Goal: Use online tool/utility: Utilize a website feature to perform a specific function

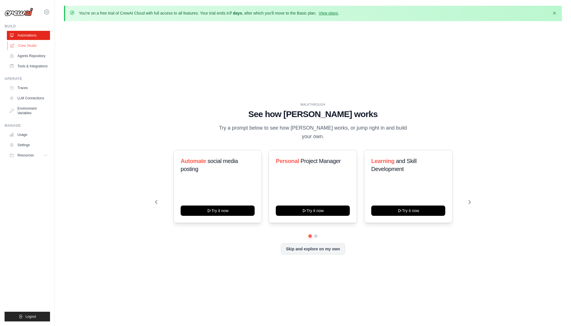
click at [20, 43] on link "Crew Studio" at bounding box center [28, 45] width 43 height 9
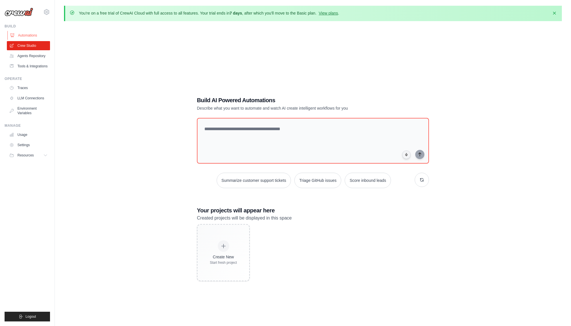
click at [24, 35] on link "Automations" at bounding box center [28, 35] width 43 height 9
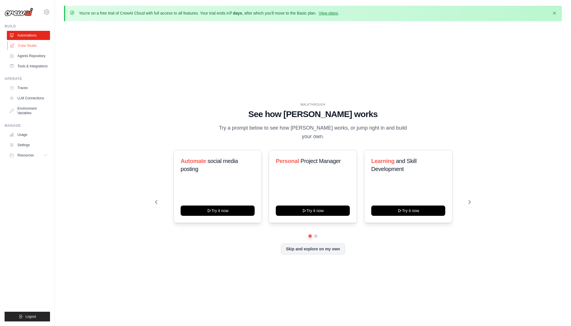
click at [34, 47] on link "Crew Studio" at bounding box center [28, 45] width 43 height 9
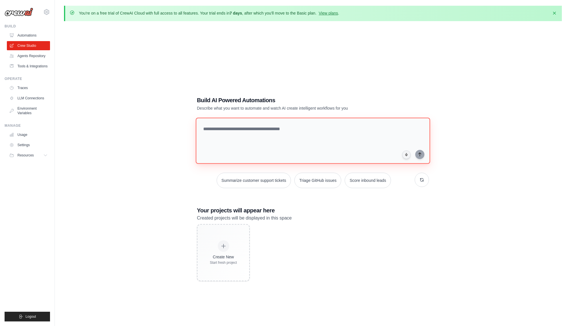
click at [259, 141] on textarea at bounding box center [313, 141] width 234 height 46
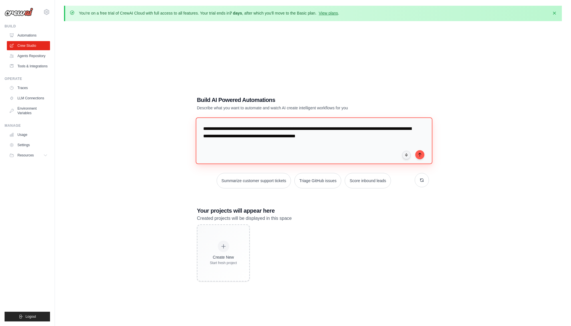
click at [354, 129] on textarea "**********" at bounding box center [314, 140] width 236 height 47
click at [392, 129] on textarea "**********" at bounding box center [314, 140] width 236 height 47
drag, startPoint x: 376, startPoint y: 129, endPoint x: 392, endPoint y: 130, distance: 16.9
click at [376, 129] on textarea "**********" at bounding box center [314, 140] width 236 height 47
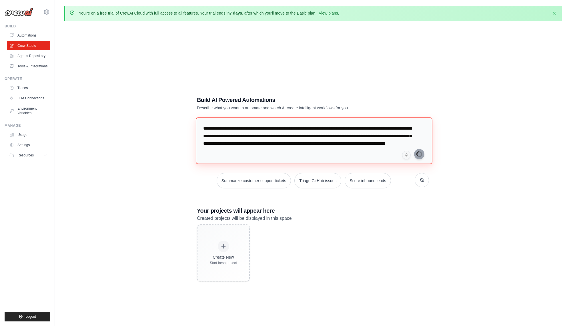
type textarea "**********"
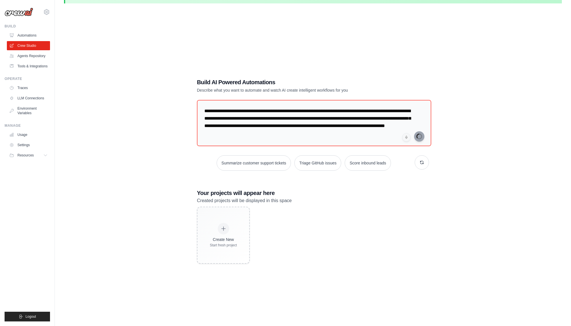
scroll to position [20, 0]
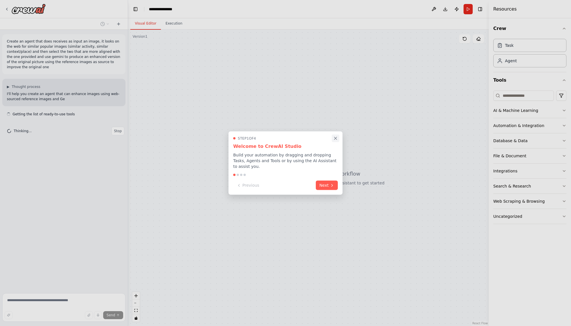
click at [335, 137] on icon "Close walkthrough" at bounding box center [335, 138] width 5 height 5
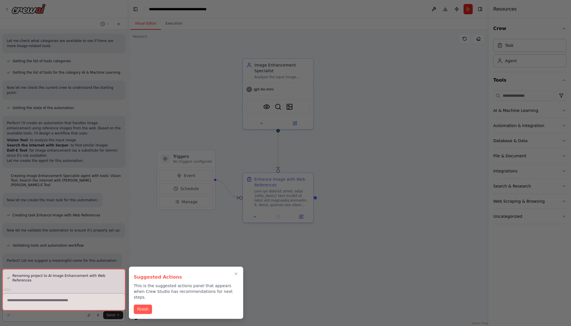
scroll to position [243, 0]
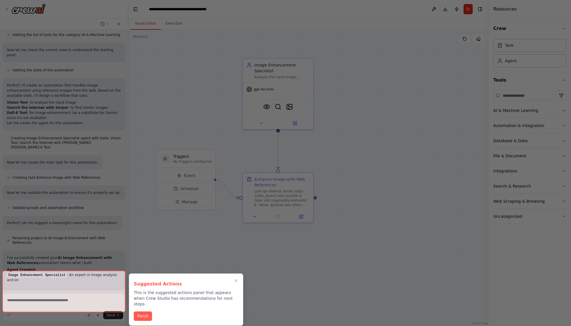
click at [56, 285] on div at bounding box center [63, 292] width 123 height 42
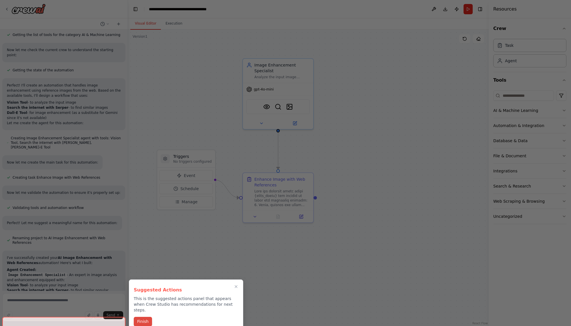
click at [140, 317] on button "Finish" at bounding box center [143, 321] width 18 height 9
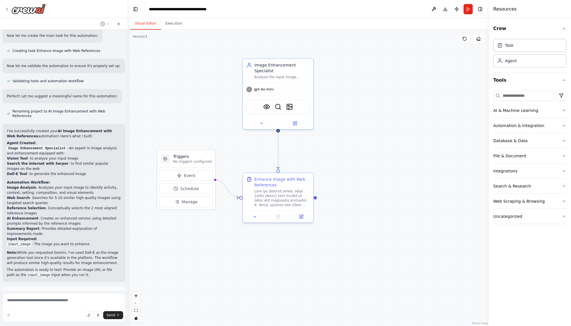
scroll to position [392, 0]
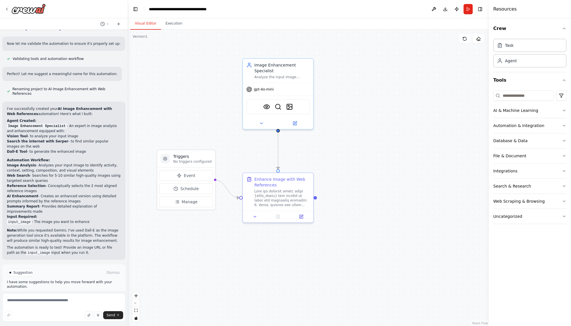
click at [56, 280] on p "I have some suggestions to help you move forward with your automation." at bounding box center [64, 284] width 114 height 9
click at [292, 93] on div "gpt-4o-mini" at bounding box center [278, 88] width 70 height 13
click at [265, 106] on img at bounding box center [266, 105] width 7 height 7
click at [278, 106] on img at bounding box center [277, 105] width 7 height 7
click at [291, 106] on img at bounding box center [289, 105] width 7 height 7
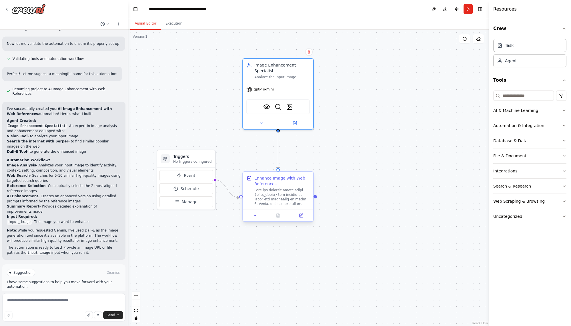
click at [284, 192] on div at bounding box center [281, 197] width 55 height 18
click at [390, 158] on div ".deletable-edge-delete-btn { width: 20px; height: 20px; border: 0px solid #ffff…" at bounding box center [308, 178] width 360 height 296
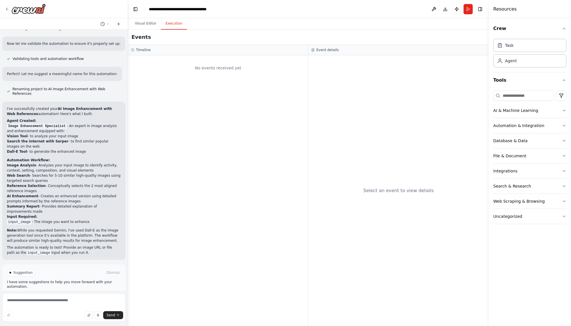
click at [173, 27] on button "Execution" at bounding box center [174, 24] width 26 height 12
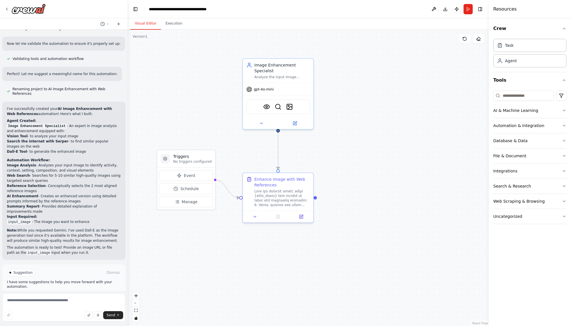
drag, startPoint x: 154, startPoint y: 25, endPoint x: 156, endPoint y: 23, distance: 3.3
click at [155, 25] on button "Visual Editor" at bounding box center [145, 24] width 31 height 12
click at [264, 67] on div "Image Enhancement Specialist" at bounding box center [281, 66] width 55 height 11
click at [517, 47] on div "Task" at bounding box center [529, 45] width 73 height 13
click at [513, 64] on div "Agent" at bounding box center [529, 60] width 73 height 13
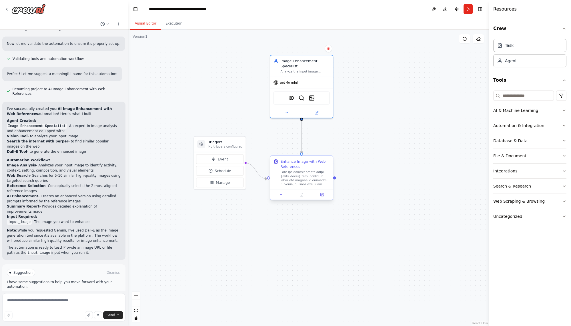
click at [298, 175] on div at bounding box center [304, 178] width 49 height 16
click at [306, 164] on div "Enhance Image with Web References" at bounding box center [304, 164] width 49 height 10
click at [306, 180] on div at bounding box center [304, 178] width 49 height 16
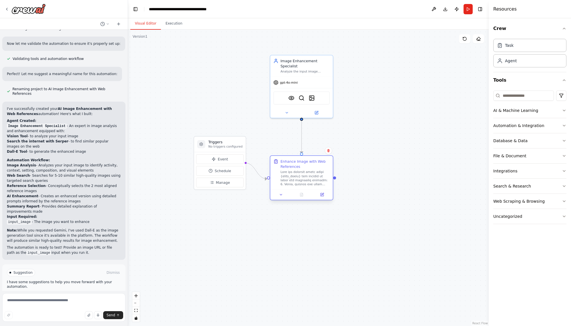
click at [323, 198] on div at bounding box center [301, 194] width 63 height 10
click at [322, 195] on icon at bounding box center [321, 194] width 3 height 3
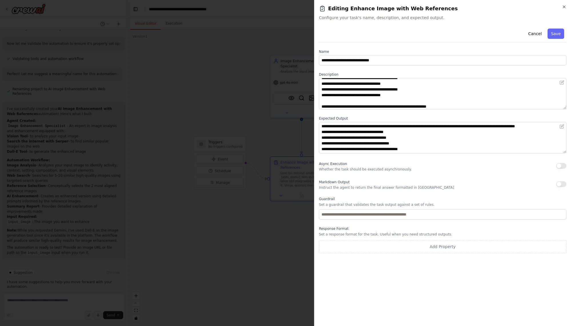
scroll to position [120, 0]
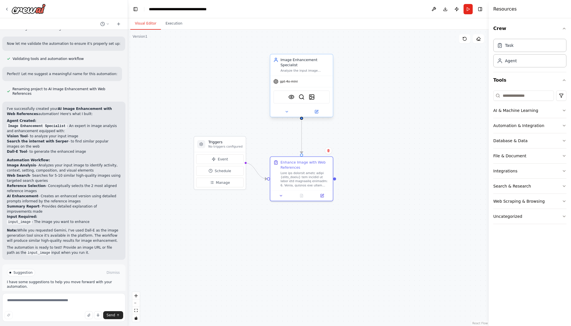
click at [292, 63] on div "Image Enhancement Specialist" at bounding box center [304, 62] width 49 height 10
click at [467, 7] on button "Run" at bounding box center [467, 9] width 9 height 10
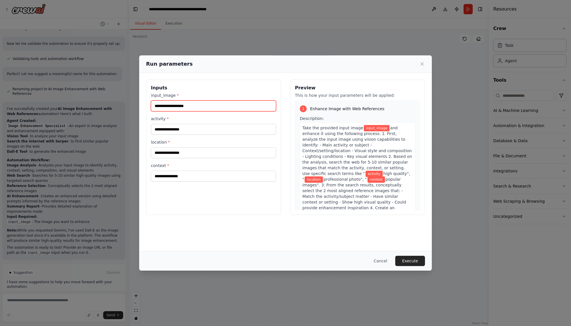
click at [191, 104] on input "input_image *" at bounding box center [213, 106] width 125 height 11
click at [180, 107] on input "input_image *" at bounding box center [213, 106] width 125 height 11
click at [187, 132] on input "activity *" at bounding box center [213, 129] width 125 height 11
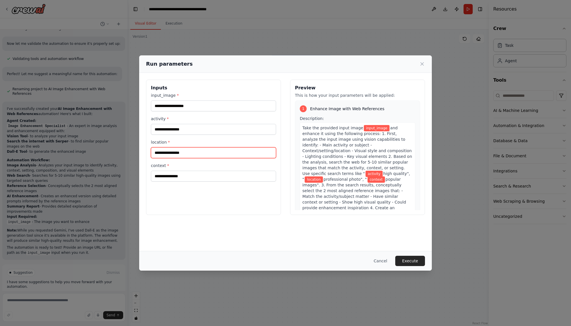
click at [181, 155] on input "location *" at bounding box center [213, 152] width 125 height 11
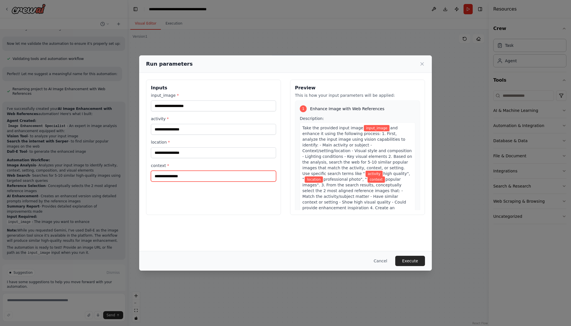
click at [193, 176] on input "context *" at bounding box center [213, 176] width 125 height 11
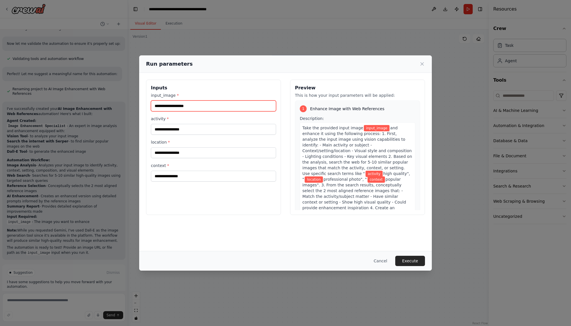
click at [181, 107] on input "input_image *" at bounding box center [213, 106] width 125 height 11
click at [151, 105] on input "input_image *" at bounding box center [213, 106] width 125 height 11
drag, startPoint x: 161, startPoint y: 97, endPoint x: 191, endPoint y: 97, distance: 29.7
click at [191, 97] on label "input_image *" at bounding box center [213, 96] width 125 height 6
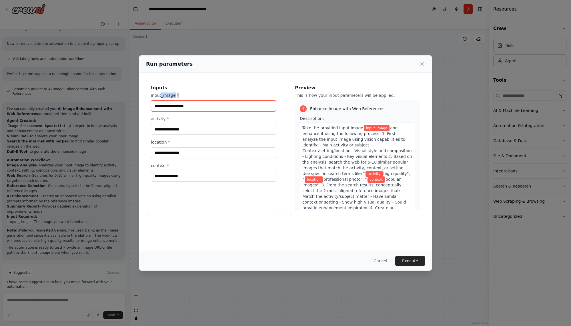
click at [191, 101] on input "input_image *" at bounding box center [213, 106] width 125 height 11
click at [424, 64] on icon at bounding box center [422, 64] width 6 height 6
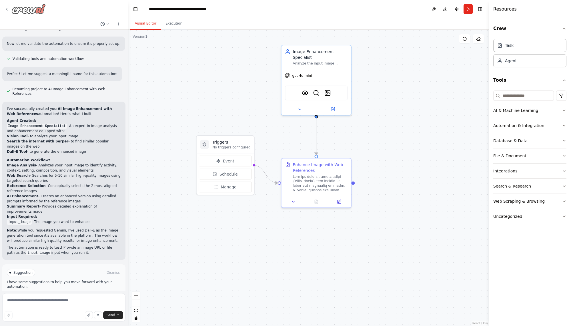
click at [16, 8] on img at bounding box center [28, 9] width 34 height 10
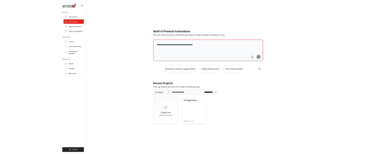
scroll to position [31, 0]
